Goal: Task Accomplishment & Management: Use online tool/utility

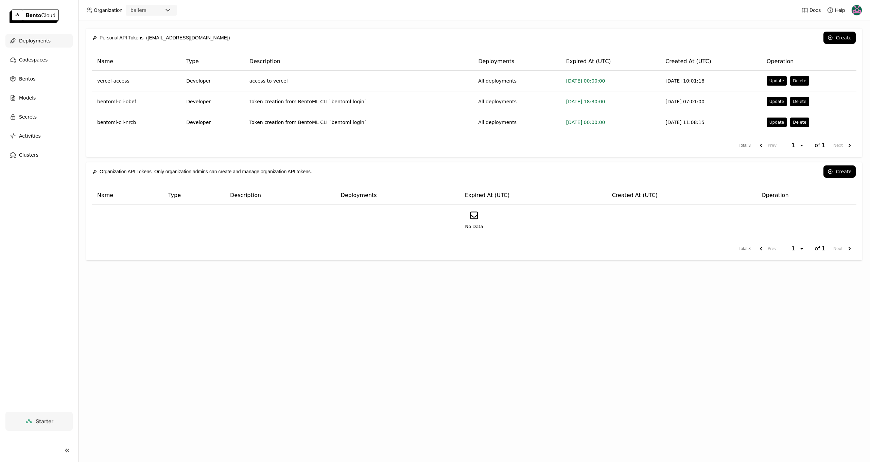
click at [34, 41] on span "Deployments" at bounding box center [35, 41] width 32 height 8
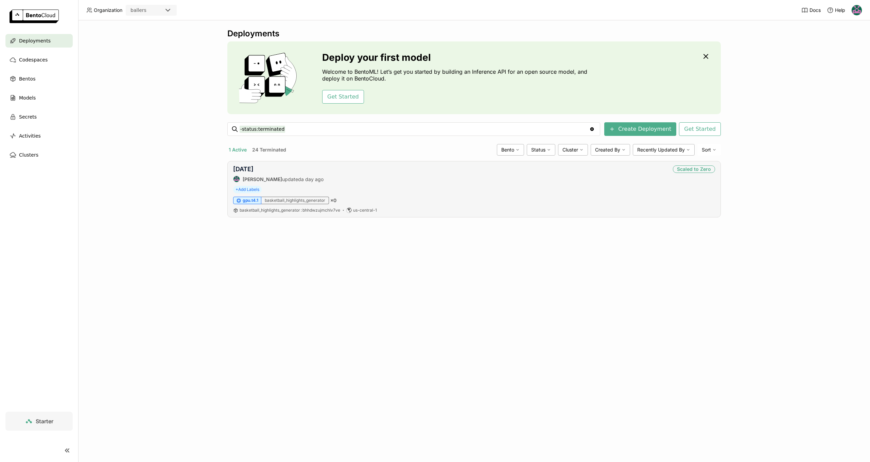
click at [541, 189] on div "+ Add Labels" at bounding box center [474, 189] width 482 height 7
click at [502, 175] on div "[DATE] [PERSON_NAME] updated a day ago Scaled to Zero" at bounding box center [474, 174] width 482 height 17
click at [247, 171] on link "[DATE]" at bounding box center [243, 169] width 20 height 7
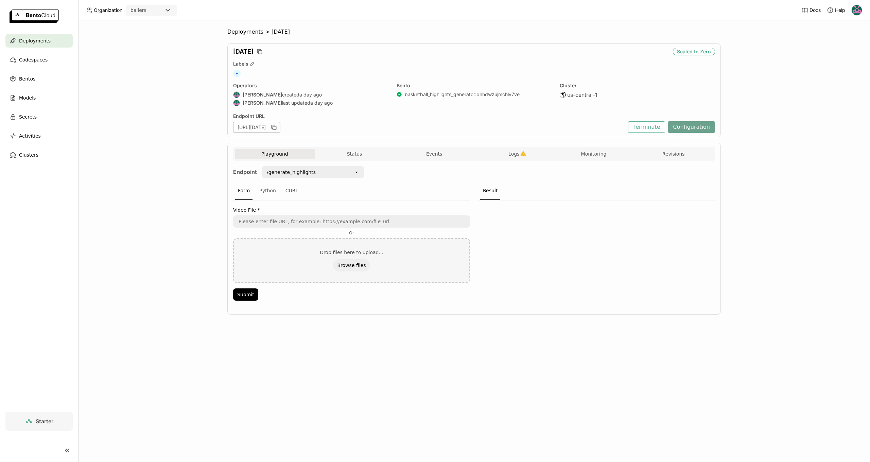
click at [683, 127] on button "Configuration" at bounding box center [691, 127] width 47 height 12
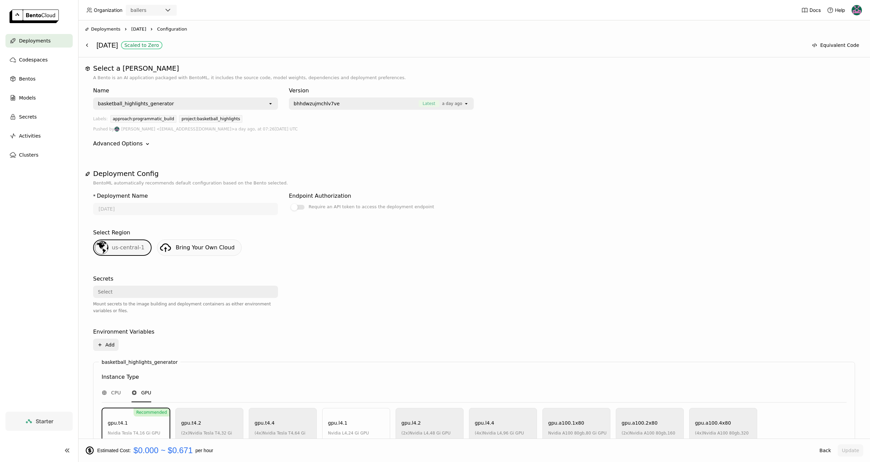
click at [131, 146] on div "Advanced Options" at bounding box center [118, 144] width 50 height 8
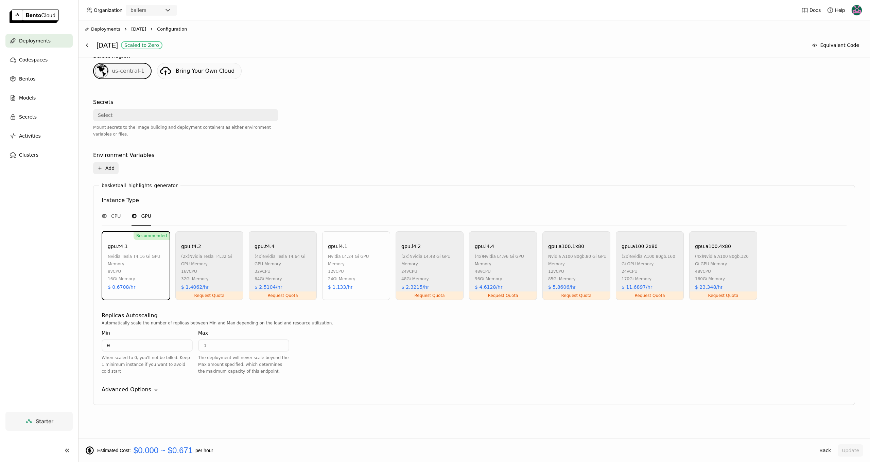
scroll to position [208, 0]
click at [124, 389] on div "Advanced Options" at bounding box center [127, 390] width 50 height 8
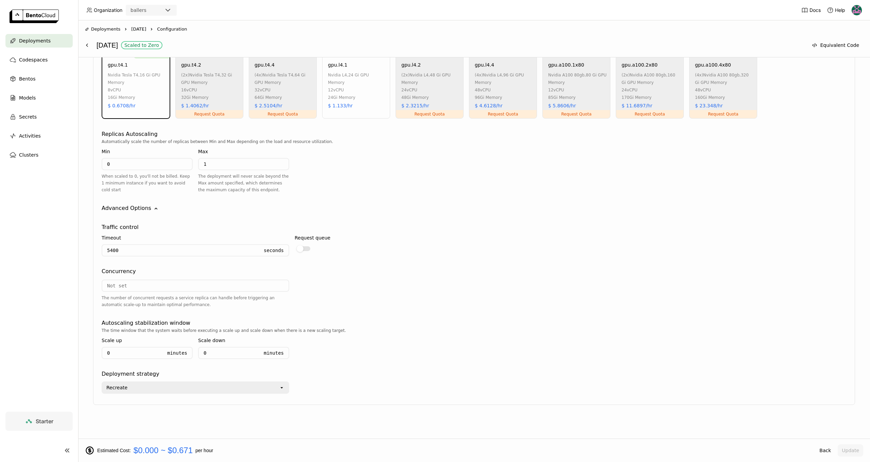
scroll to position [390, 0]
click at [260, 387] on div "Recreate" at bounding box center [190, 388] width 177 height 11
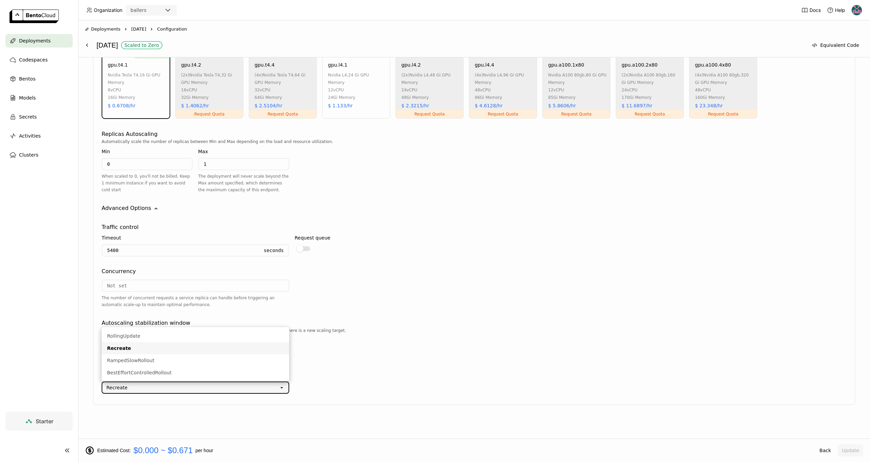
click at [398, 380] on div "Recreate open" at bounding box center [474, 386] width 745 height 16
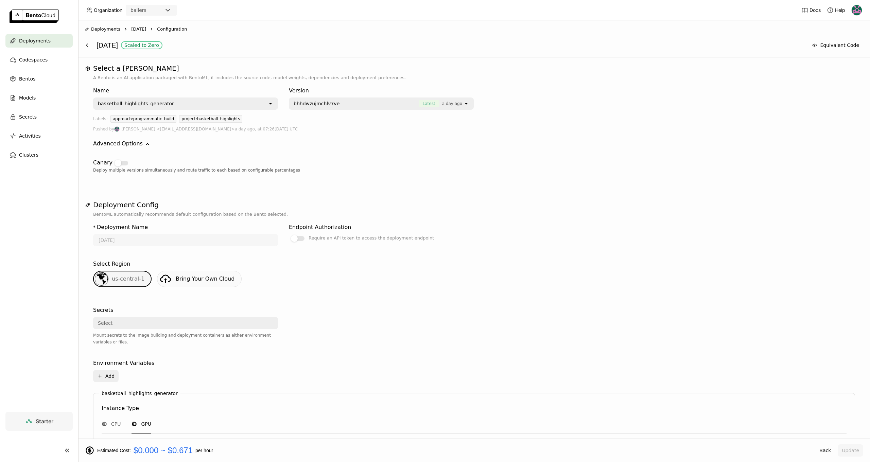
scroll to position [0, 0]
click at [816, 44] on icon at bounding box center [814, 45] width 5 height 5
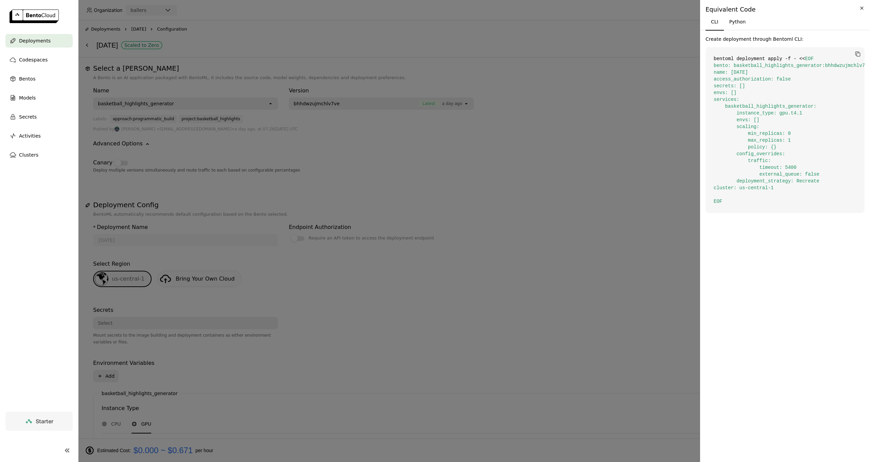
click at [863, 7] on icon "Close" at bounding box center [862, 8] width 7 height 8
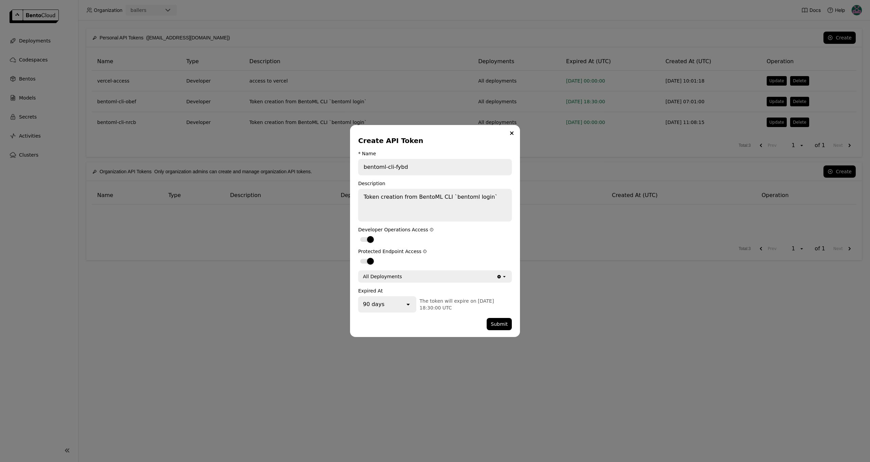
click at [517, 143] on div "Create API Token * Name bentoml-cli-fybd Description Token creation from BentoM…" at bounding box center [435, 231] width 170 height 212
click at [510, 136] on button "Close" at bounding box center [512, 133] width 8 height 8
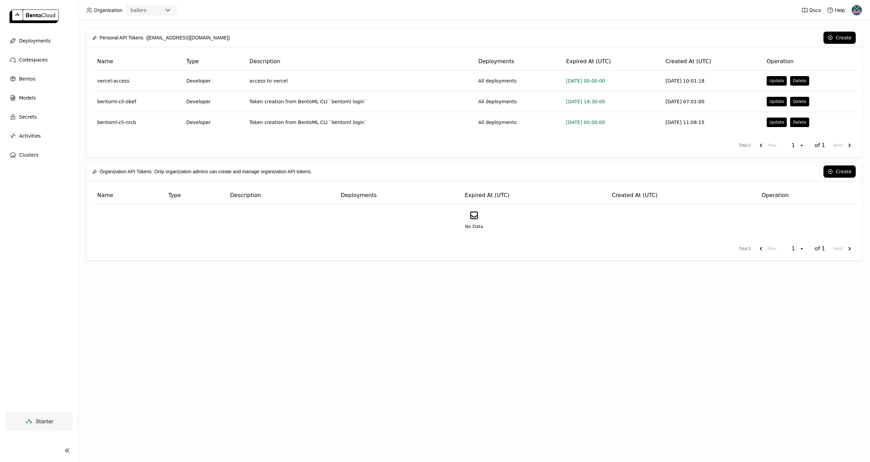
click at [38, 17] on img at bounding box center [34, 17] width 49 height 14
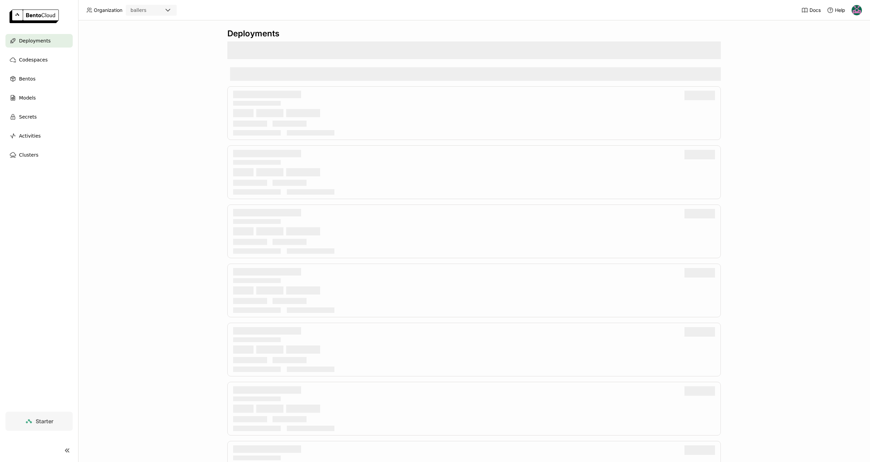
click at [44, 46] on div "Deployments" at bounding box center [38, 41] width 67 height 14
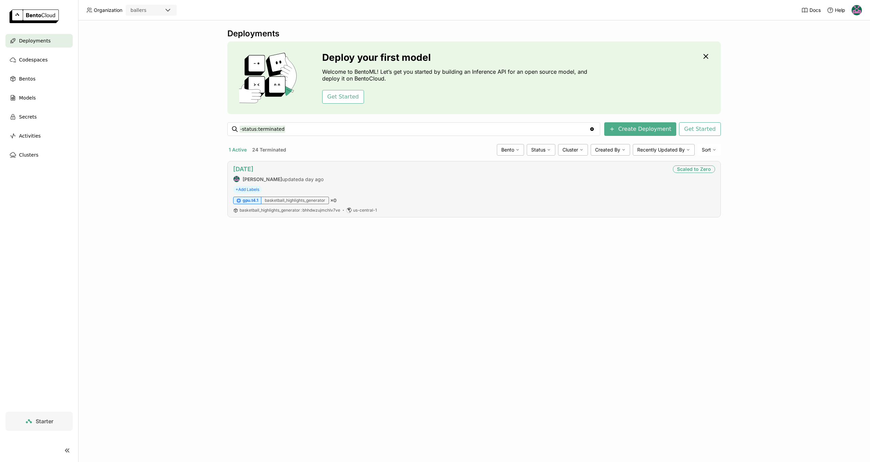
click at [248, 170] on link "[DATE]" at bounding box center [243, 169] width 20 height 7
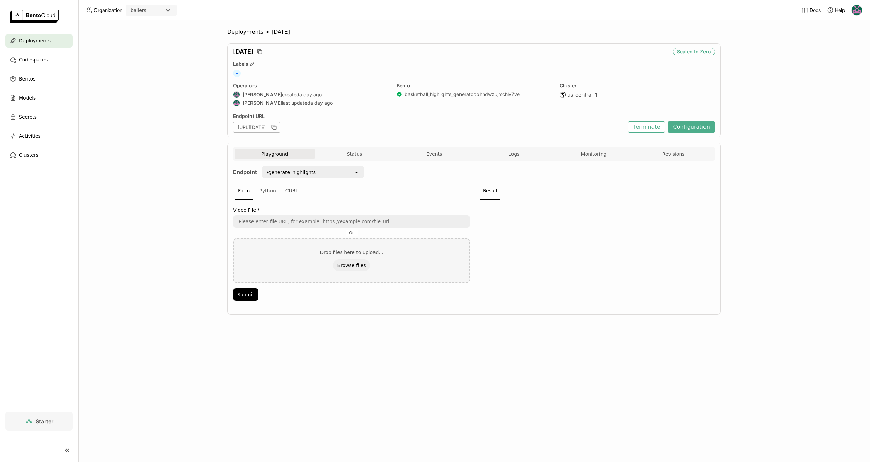
click at [508, 159] on div "Playground Status Events Logs Monitoring Revisions" at bounding box center [474, 155] width 479 height 12
click at [519, 151] on span "Logs" at bounding box center [514, 154] width 11 height 6
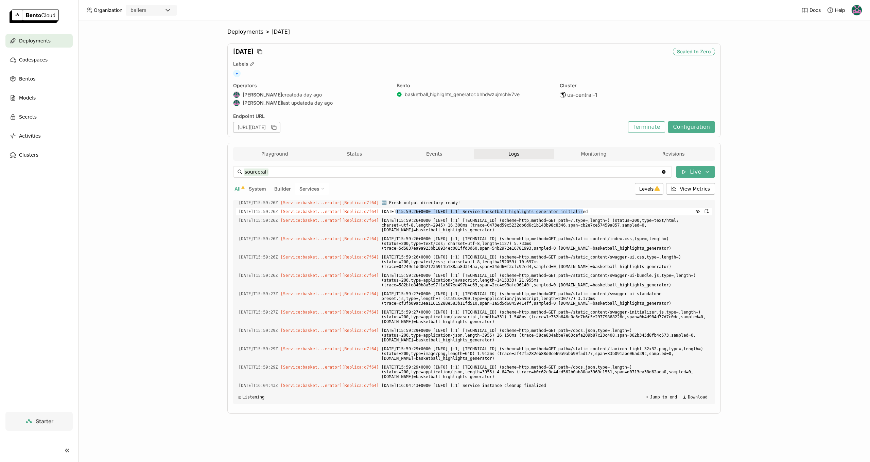
drag, startPoint x: 409, startPoint y: 233, endPoint x: 593, endPoint y: 233, distance: 183.6
click at [593, 216] on span "[DATE]T15:59:26+0000 [INFO] [:1] Service basketball_highlights_generator initia…" at bounding box center [546, 211] width 328 height 7
drag, startPoint x: 548, startPoint y: 238, endPoint x: 637, endPoint y: 247, distance: 89.2
click at [637, 234] on span "[DATE]T15:59:26+0000 [INFO] [:1] [TECHNICAL_ID] (scheme=http,method=GET,path=/,…" at bounding box center [546, 225] width 328 height 17
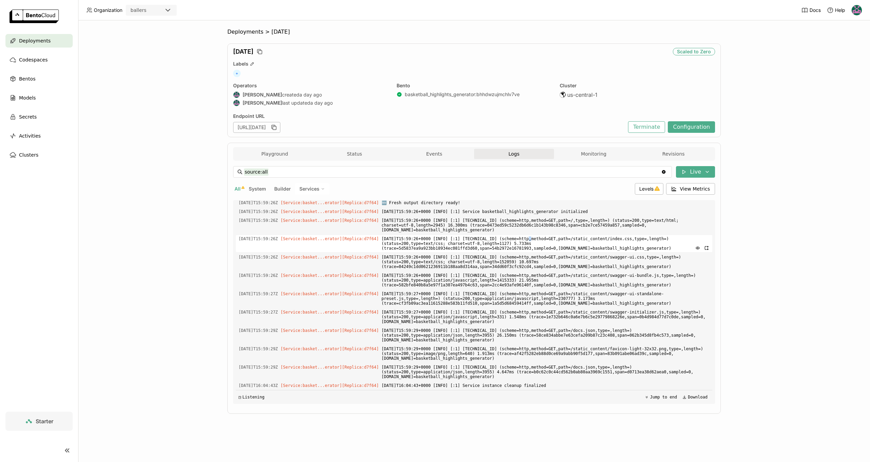
drag, startPoint x: 540, startPoint y: 256, endPoint x: 526, endPoint y: 256, distance: 13.6
click at [538, 252] on span "[DATE]T15:59:26+0000 [INFO] [:1] [TECHNICAL_ID] (scheme=http,method=GET,path=/s…" at bounding box center [546, 243] width 328 height 17
click at [449, 234] on span "[DATE]T15:59:26+0000 [INFO] [:1] [TECHNICAL_ID] (scheme=http,method=GET,path=/,…" at bounding box center [546, 225] width 328 height 17
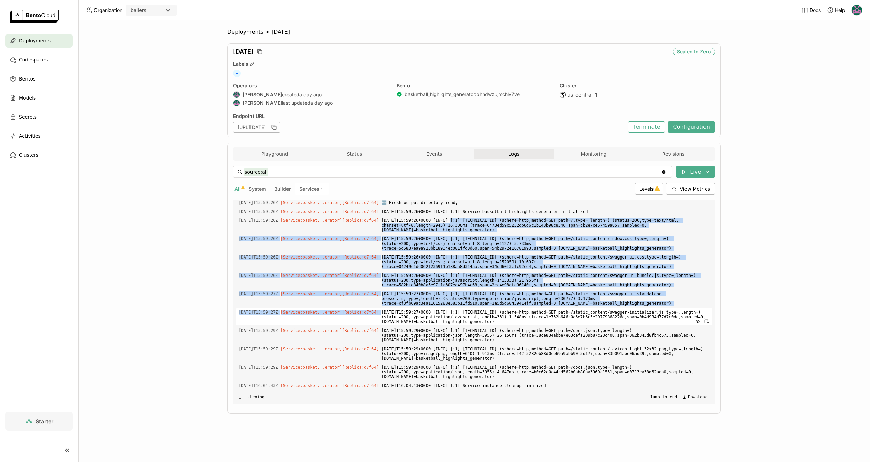
drag, startPoint x: 466, startPoint y: 241, endPoint x: 529, endPoint y: 328, distance: 107.7
click at [530, 328] on div "Load older logs [DATE]T13:31:14Z [Service:basket...erator] [Replica: 7fkdw ] su…" at bounding box center [474, 302] width 477 height 204
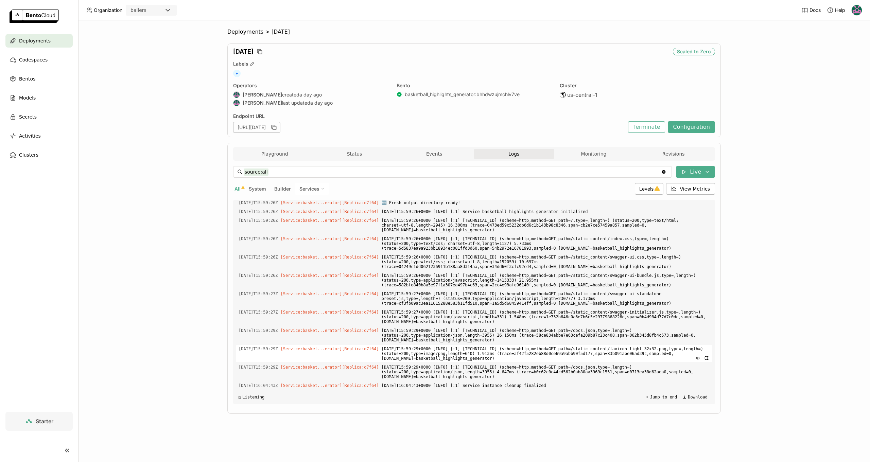
click at [522, 353] on span "[DATE]T15:59:29+0000 [INFO] [:1] [TECHNICAL_ID] (scheme=http,method=GET,path=/s…" at bounding box center [546, 353] width 328 height 17
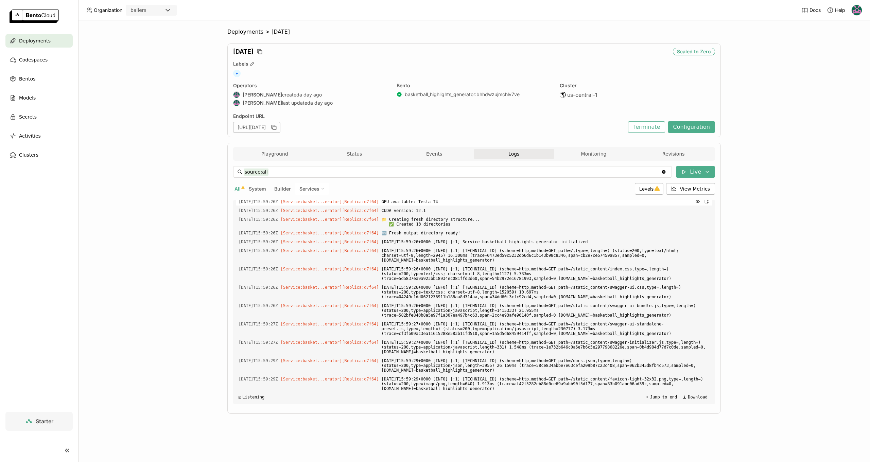
drag, startPoint x: 558, startPoint y: 386, endPoint x: 238, endPoint y: 235, distance: 353.5
click at [238, 235] on div "Load older logs [DATE]T13:31:14Z [Service:basket...erator] [Replica: 7fkdw ] su…" at bounding box center [474, 302] width 477 height 204
copy div "[Loremip:dolors...ametco] [Adipisc: e3s07 ] DOE temporinc: Utlab E6 4066-99-48D…"
